Goal: Check status: Check status

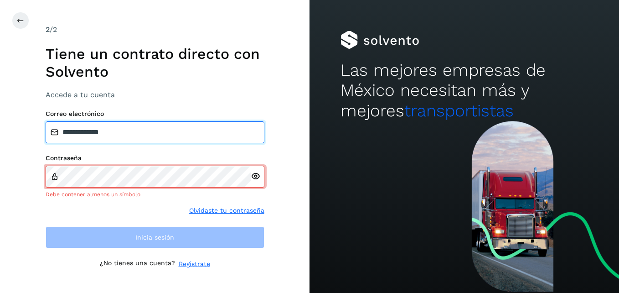
drag, startPoint x: 106, startPoint y: 139, endPoint x: 0, endPoint y: 136, distance: 106.3
click at [0, 136] on html "**********" at bounding box center [309, 146] width 619 height 293
type input "**********"
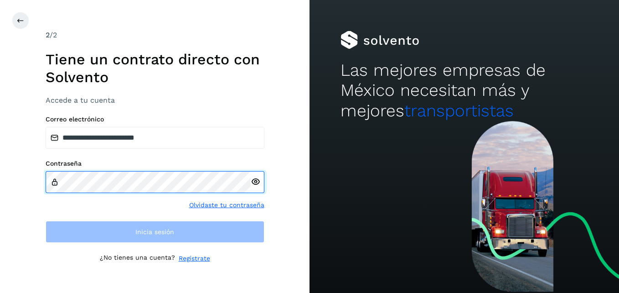
click at [21, 183] on div "**********" at bounding box center [155, 146] width 310 height 293
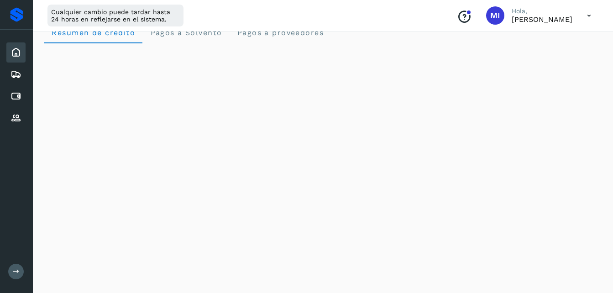
scroll to position [18, 0]
click at [25, 98] on div "Cuentas por pagar" at bounding box center [15, 96] width 19 height 20
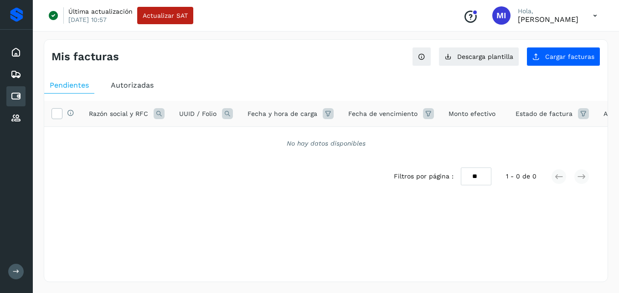
click at [146, 87] on span "Autorizadas" at bounding box center [132, 85] width 43 height 9
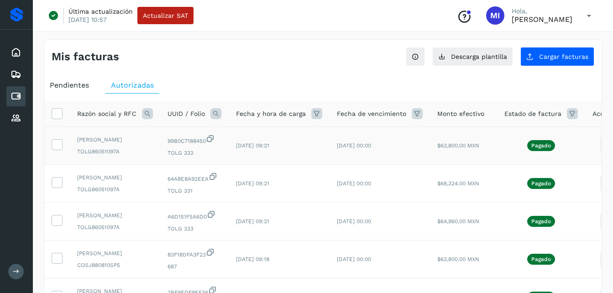
click at [598, 151] on icon at bounding box center [608, 145] width 21 height 21
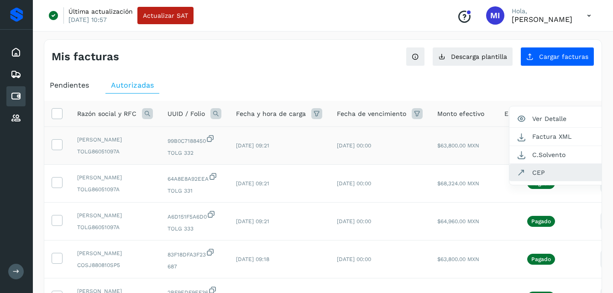
click at [576, 181] on button "CEP" at bounding box center [563, 172] width 109 height 17
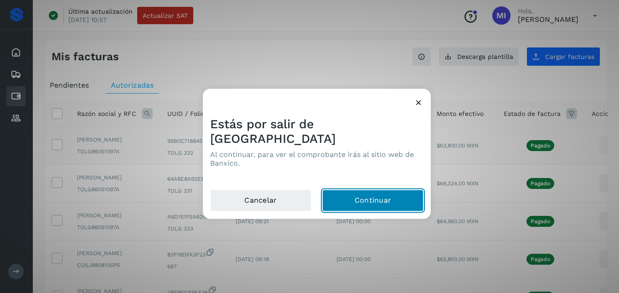
click at [403, 190] on button "Continuar" at bounding box center [373, 201] width 101 height 22
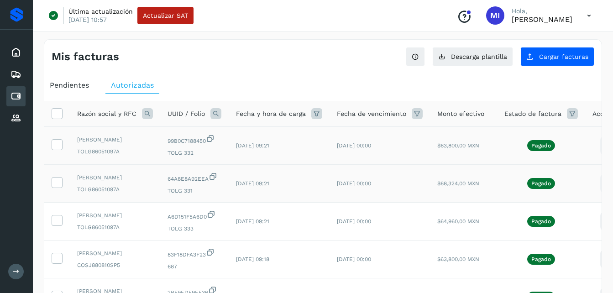
click at [598, 194] on icon at bounding box center [608, 183] width 21 height 21
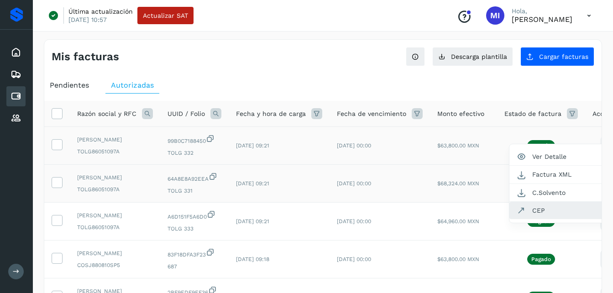
click at [567, 219] on button "CEP" at bounding box center [563, 210] width 109 height 17
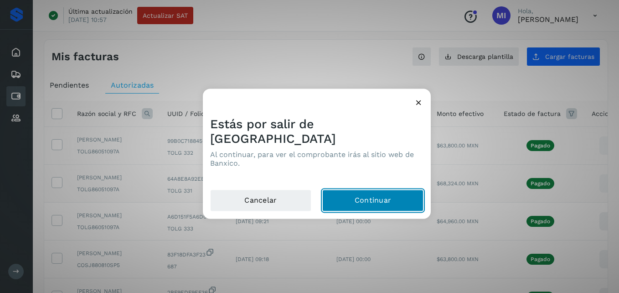
click at [372, 190] on button "Continuar" at bounding box center [373, 201] width 101 height 22
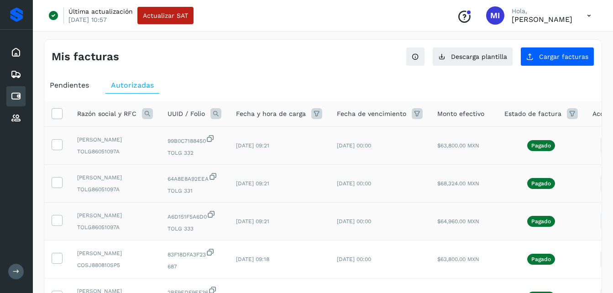
click at [598, 232] on icon at bounding box center [608, 221] width 21 height 21
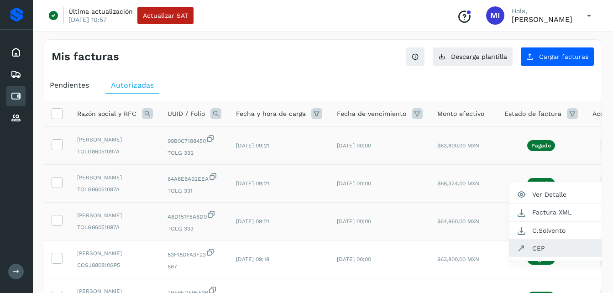
click at [562, 257] on button "CEP" at bounding box center [563, 247] width 109 height 17
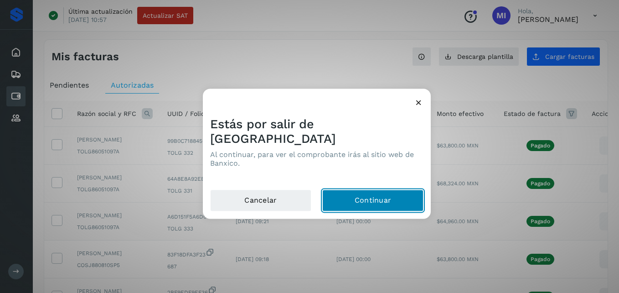
click at [355, 195] on button "Continuar" at bounding box center [373, 201] width 101 height 22
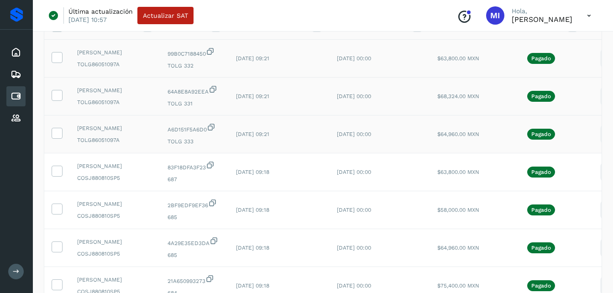
scroll to position [109, 0]
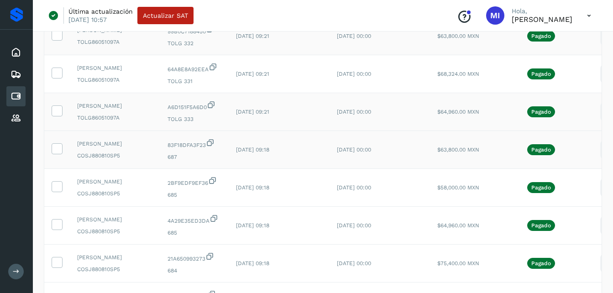
click at [598, 161] on icon at bounding box center [608, 149] width 21 height 21
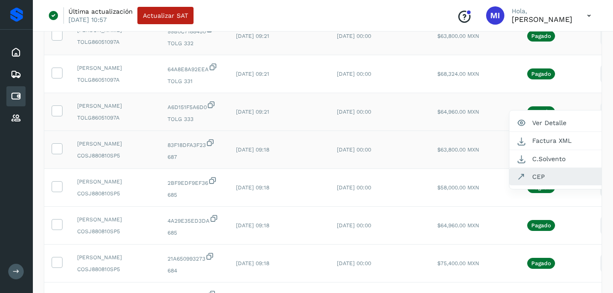
click at [569, 185] on button "CEP" at bounding box center [563, 176] width 109 height 17
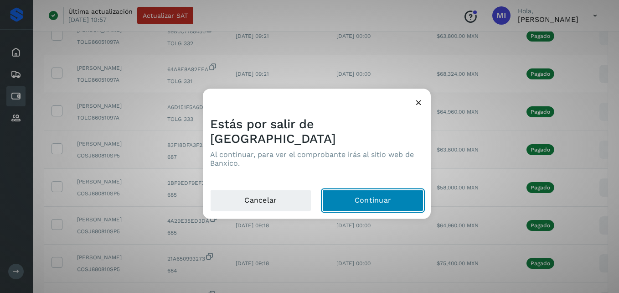
click at [389, 190] on button "Continuar" at bounding box center [373, 201] width 101 height 22
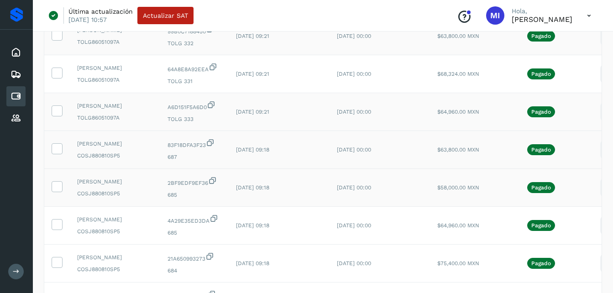
click at [599, 198] on icon at bounding box center [608, 187] width 21 height 21
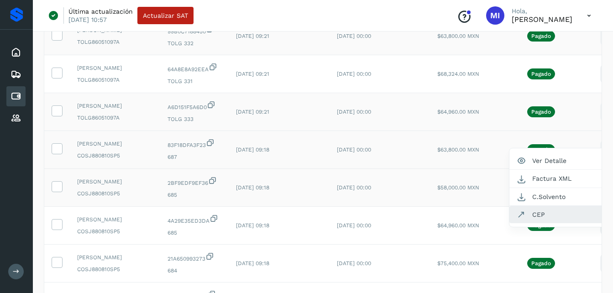
click at [551, 223] on button "CEP" at bounding box center [563, 214] width 109 height 17
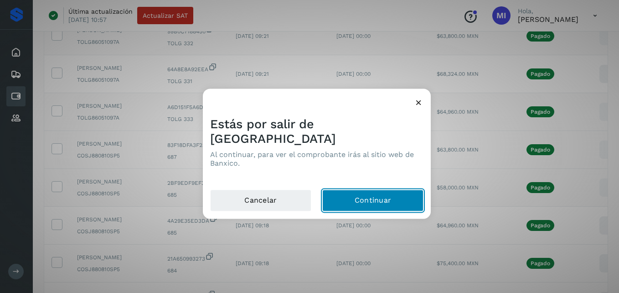
click at [369, 193] on button "Continuar" at bounding box center [373, 201] width 101 height 22
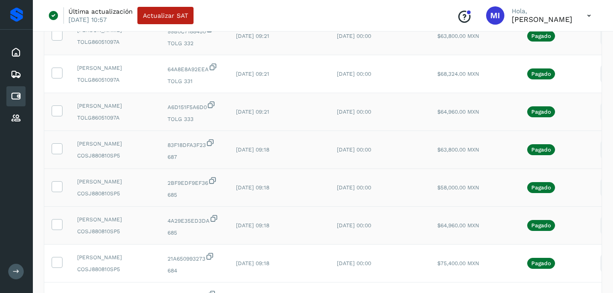
click at [599, 236] on icon at bounding box center [608, 225] width 21 height 21
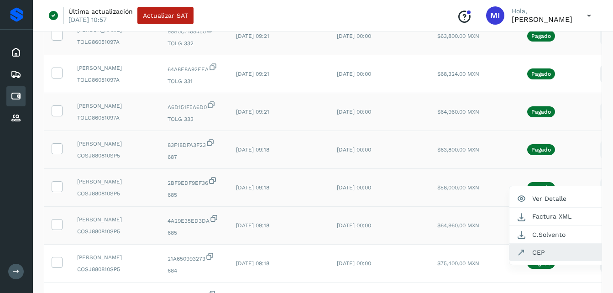
click at [552, 261] on button "CEP" at bounding box center [563, 252] width 109 height 17
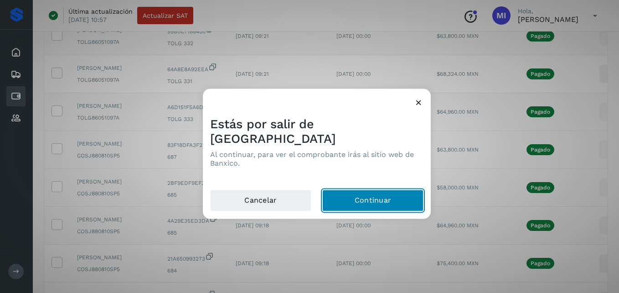
click at [389, 198] on button "Continuar" at bounding box center [373, 201] width 101 height 22
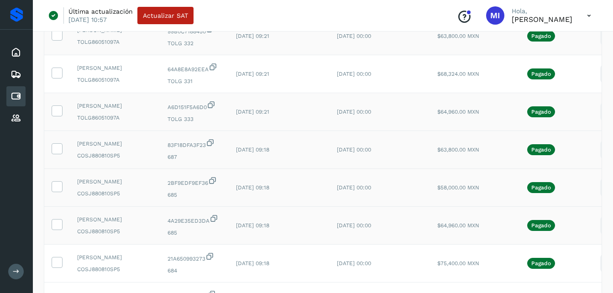
click at [418, 245] on td "[DATE] 00:00" at bounding box center [379, 226] width 100 height 38
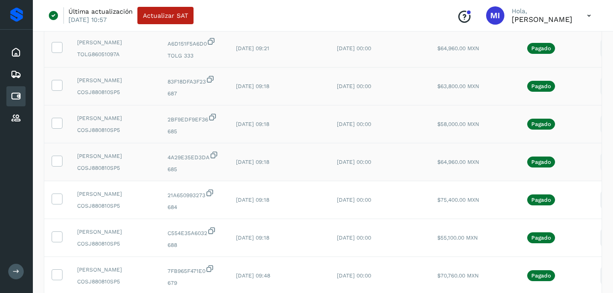
scroll to position [182, 0]
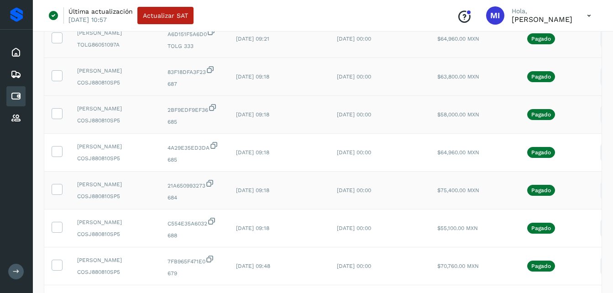
click at [599, 201] on icon at bounding box center [608, 190] width 21 height 21
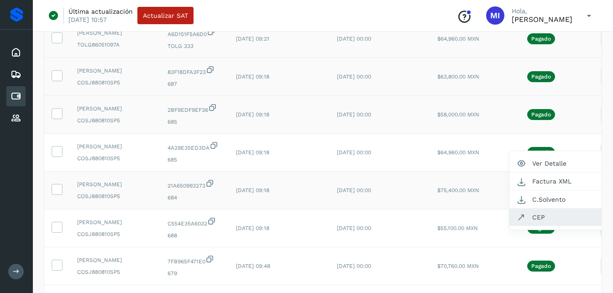
click at [545, 226] on button "CEP" at bounding box center [563, 216] width 109 height 17
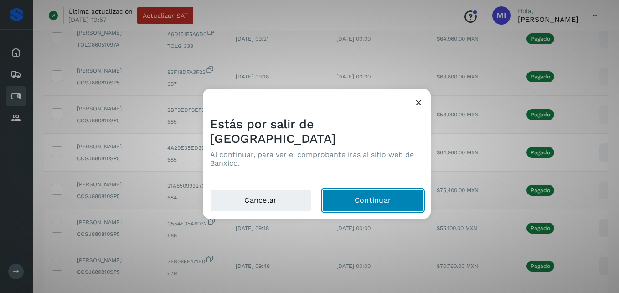
click at [391, 194] on button "Continuar" at bounding box center [373, 201] width 101 height 22
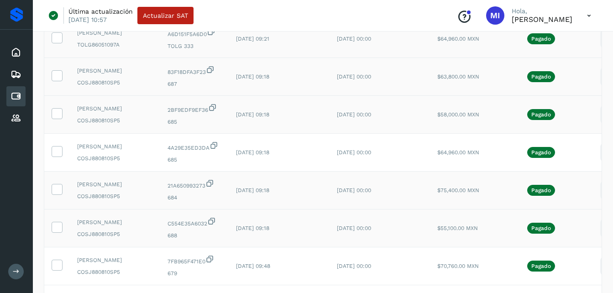
click at [360, 247] on td "[DATE] 00:00" at bounding box center [379, 228] width 100 height 38
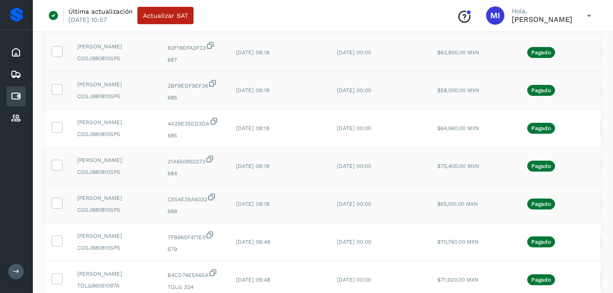
scroll to position [219, 0]
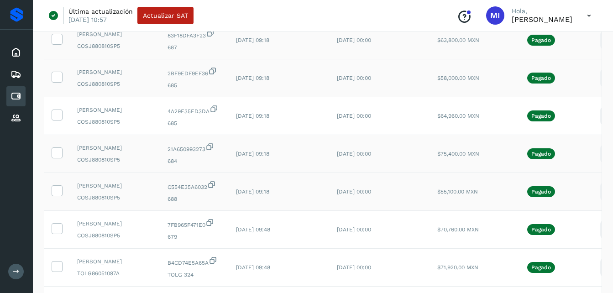
click at [600, 203] on icon at bounding box center [608, 191] width 21 height 21
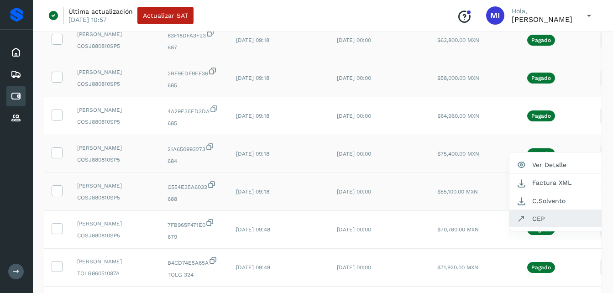
click at [563, 227] on button "CEP" at bounding box center [563, 218] width 109 height 17
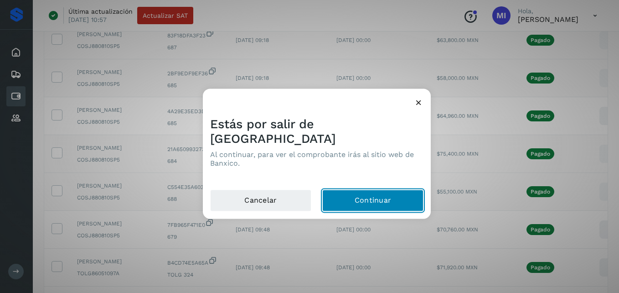
click at [373, 194] on button "Continuar" at bounding box center [373, 201] width 101 height 22
